Goal: Find specific page/section: Find specific page/section

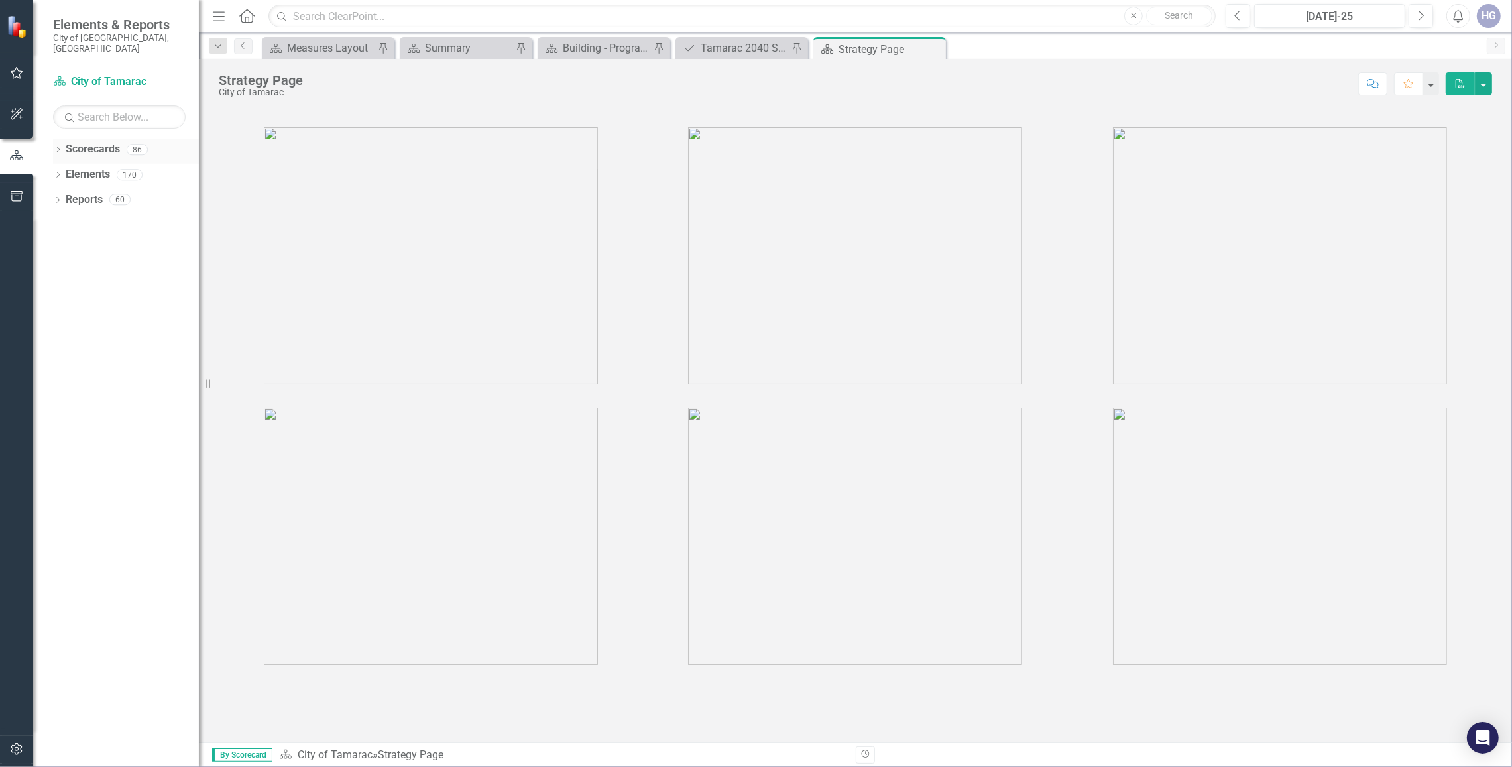
click at [54, 147] on icon "Dropdown" at bounding box center [57, 150] width 9 height 7
click at [60, 169] on div "Dropdown" at bounding box center [65, 174] width 10 height 11
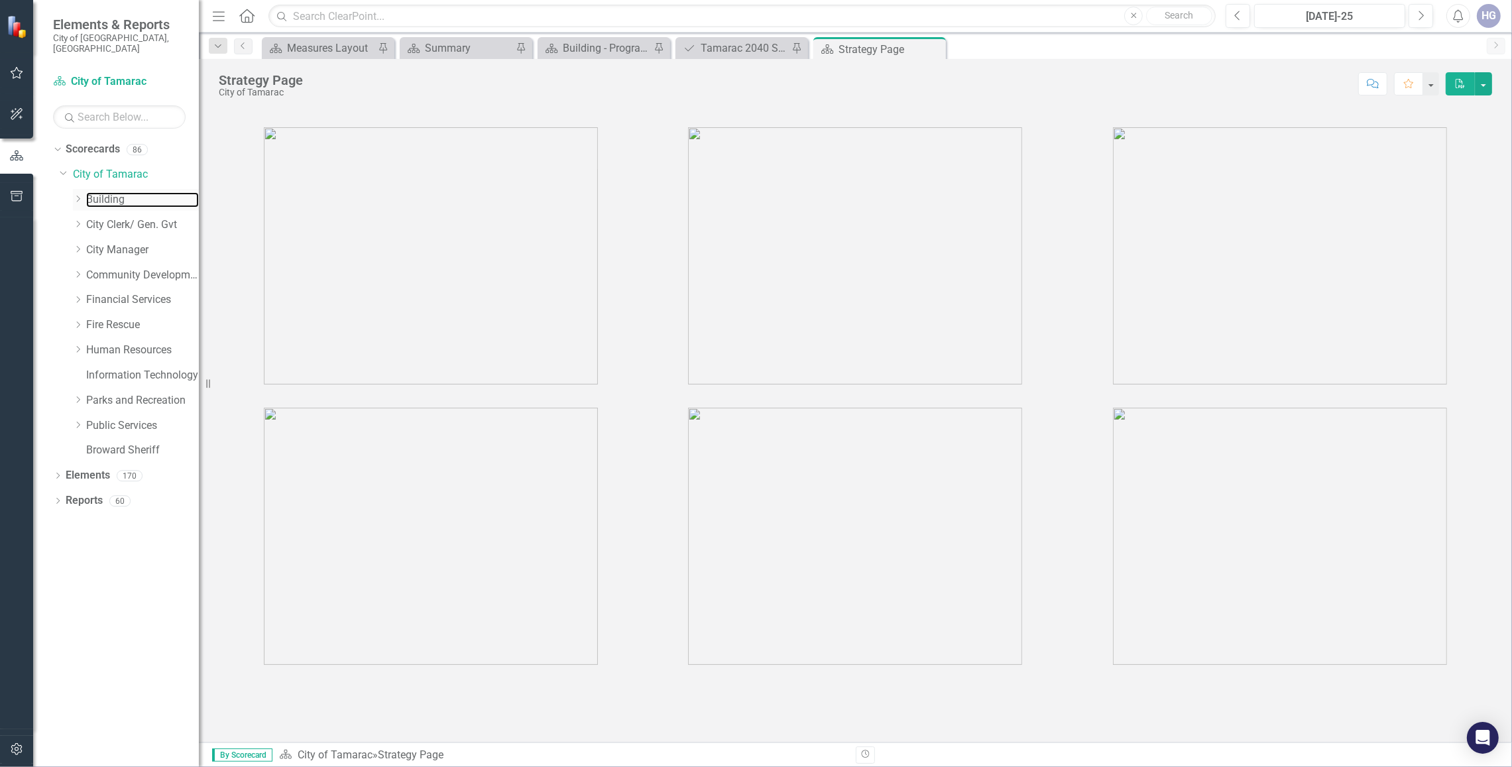
click at [91, 192] on link "Building" at bounding box center [142, 199] width 113 height 15
click at [82, 195] on icon "Dropdown" at bounding box center [78, 199] width 10 height 8
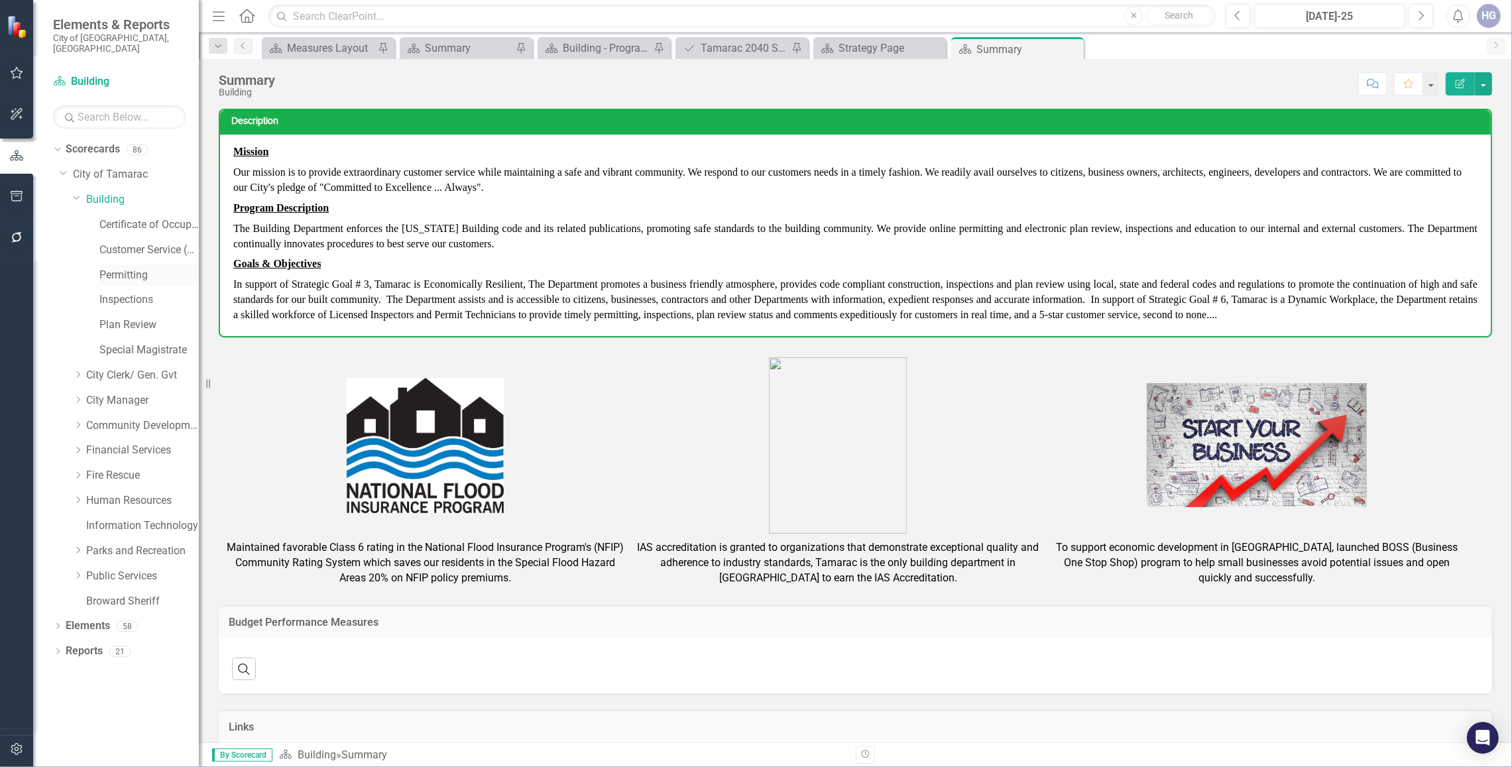
click at [117, 268] on link "Permitting" at bounding box center [148, 275] width 99 height 15
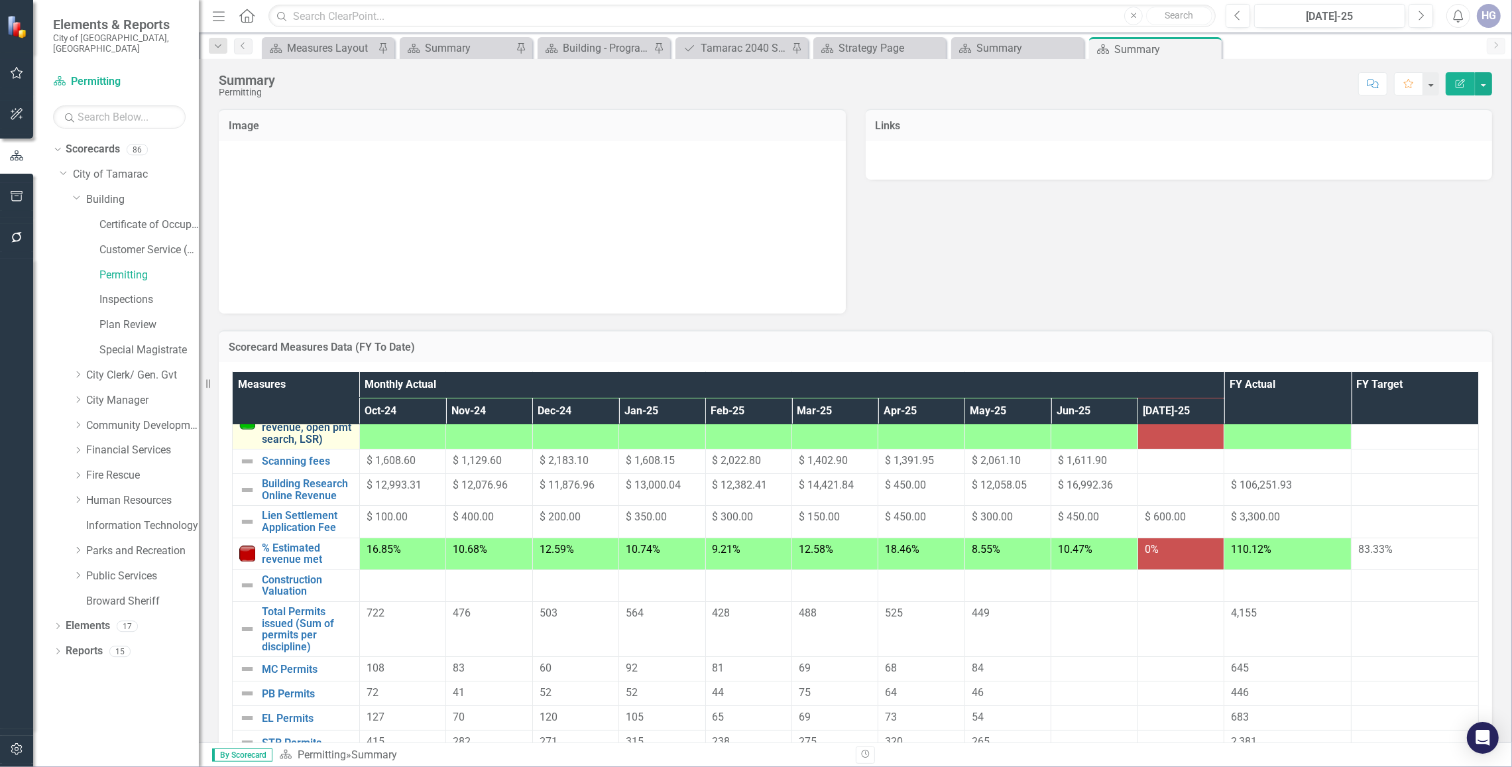
scroll to position [106, 0]
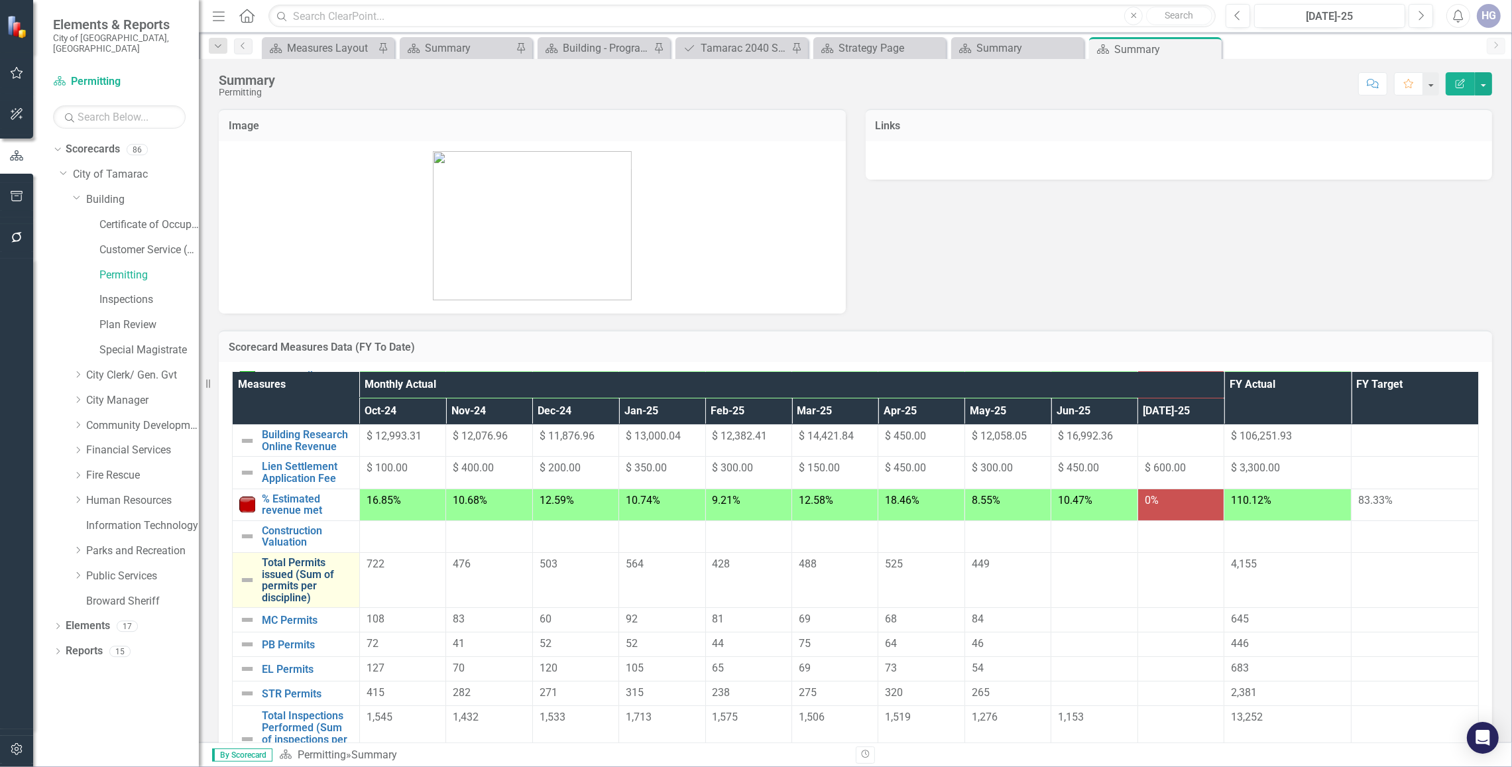
click at [290, 595] on link "Total Permits issued (Sum of permits per discipline)" at bounding box center [307, 580] width 91 height 46
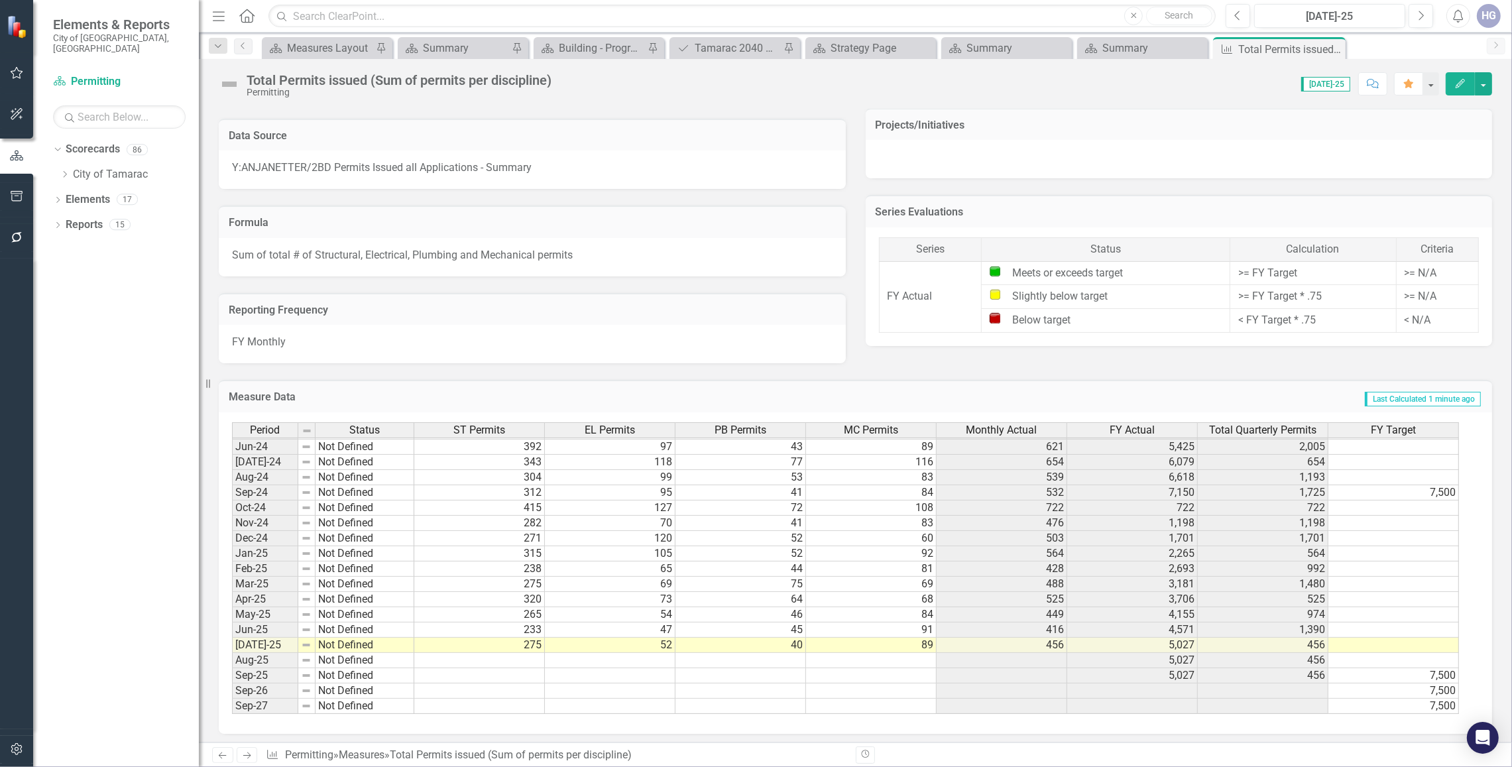
scroll to position [492, 0]
drag, startPoint x: 872, startPoint y: 667, endPoint x: 886, endPoint y: 673, distance: 15.1
click at [872, 668] on td at bounding box center [871, 675] width 131 height 15
